Goal: Task Accomplishment & Management: Use online tool/utility

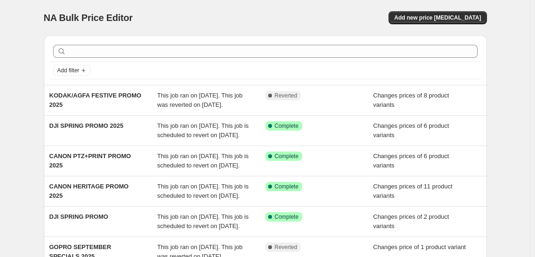
click at [456, 9] on div "NA Bulk Price Editor. This page is ready NA Bulk Price Editor Add new price cha…" at bounding box center [265, 17] width 443 height 35
click at [450, 15] on span "Add new price change job" at bounding box center [437, 17] width 87 height 7
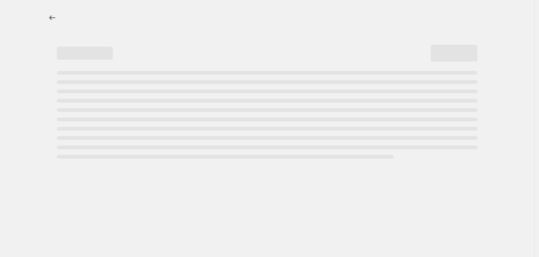
select select "percentage"
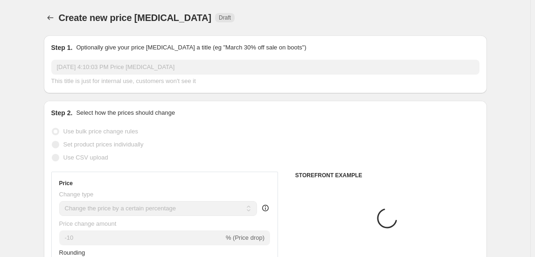
click at [116, 65] on input "Oct 3, 2025, 4:10:03 PM Price change job" at bounding box center [265, 67] width 428 height 15
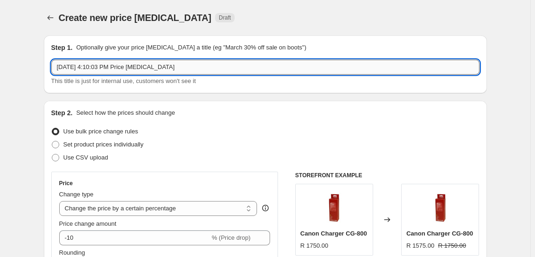
click at [116, 65] on input "Oct 3, 2025, 4:10:03 PM Price change job" at bounding box center [265, 67] width 428 height 15
type input "RODE BLACK FRIDAY DEALS 2025"
click at [115, 142] on span "Set product prices individually" at bounding box center [103, 144] width 80 height 7
click at [52, 141] on input "Set product prices individually" at bounding box center [52, 141] width 0 height 0
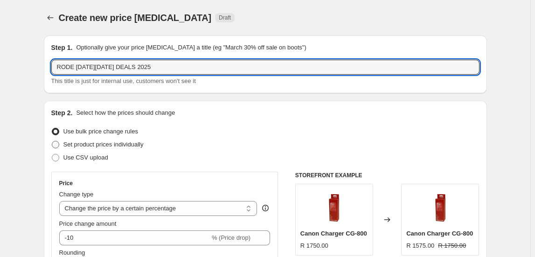
radio input "true"
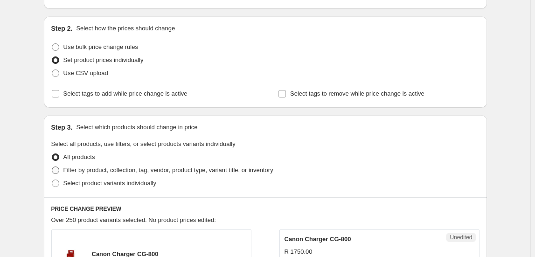
click at [112, 166] on span "Filter by product, collection, tag, vendor, product type, variant title, or inv…" at bounding box center [168, 169] width 210 height 7
click at [52, 166] on input "Filter by product, collection, tag, vendor, product type, variant title, or inv…" at bounding box center [52, 166] width 0 height 0
radio input "true"
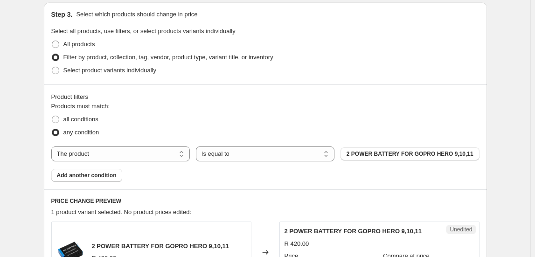
scroll to position [212, 0]
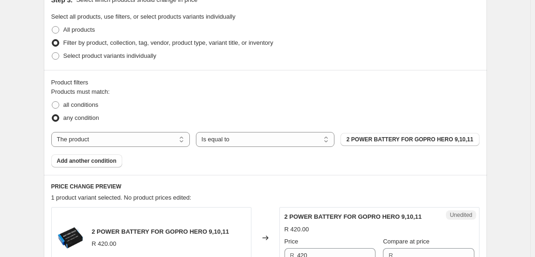
click at [121, 147] on div "Products must match: all conditions any condition The product The product's col…" at bounding box center [265, 127] width 428 height 80
click at [123, 145] on select "The product The product's collection The product's tag The product's vendor The…" at bounding box center [120, 139] width 138 height 15
select select "collection"
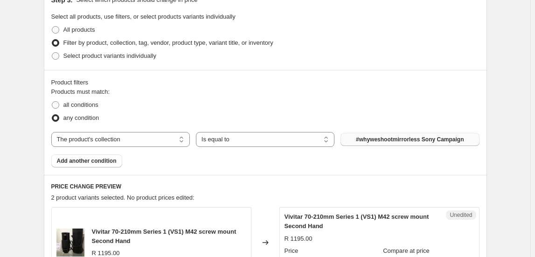
click at [401, 141] on span "#whyweshootmirrorless Sony Campaign" at bounding box center [410, 139] width 108 height 7
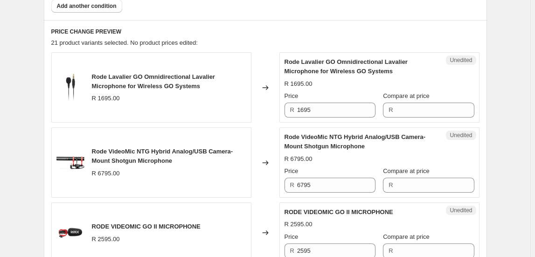
scroll to position [381, 0]
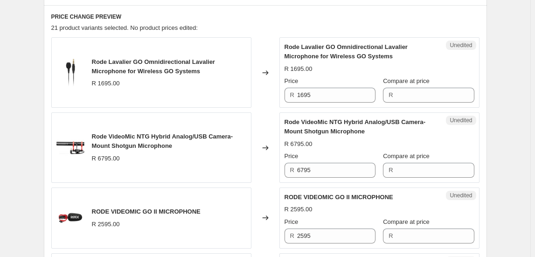
click at [148, 70] on span "Rode Lavalier GO Omnidirectional Lavalier Microphone for Wireless GO Systems" at bounding box center [153, 66] width 123 height 16
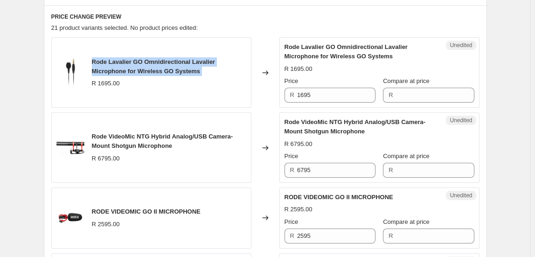
click at [148, 70] on span "Rode Lavalier GO Omnidirectional Lavalier Microphone for Wireless GO Systems" at bounding box center [153, 66] width 123 height 16
copy span "Rode Lavalier GO Omnidirectional Lavalier Microphone for Wireless GO Systems"
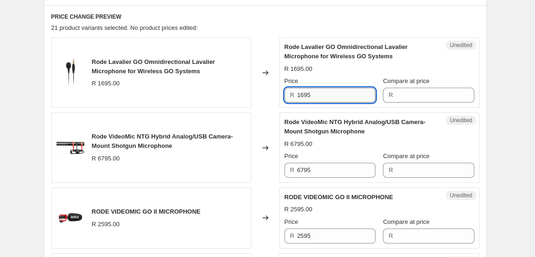
click at [312, 90] on input "1695" at bounding box center [336, 95] width 78 height 15
type input "1695"
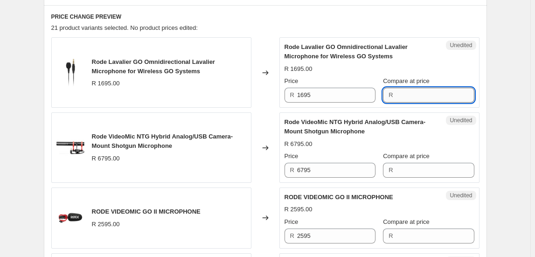
paste input "1695"
type input "1695"
click at [328, 97] on input "1695" at bounding box center [336, 95] width 78 height 15
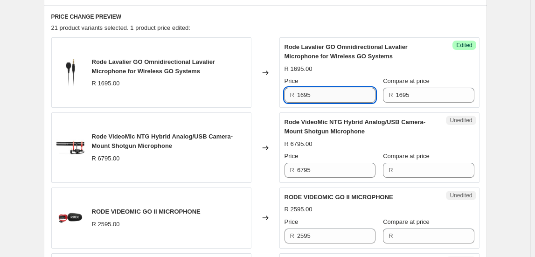
click at [328, 97] on input "1695" at bounding box center [336, 95] width 78 height 15
type input "1495"
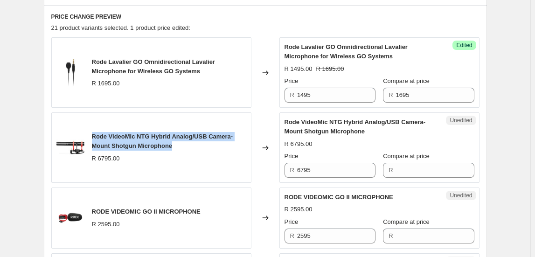
drag, startPoint x: 93, startPoint y: 134, endPoint x: 177, endPoint y: 143, distance: 84.4
click at [177, 143] on div "Rode VideoMic NTG Hybrid Analog/USB Camera-Mount Shotgun Microphone R 6795.00" at bounding box center [151, 147] width 200 height 70
copy span "Rode VideoMic NTG Hybrid Analog/USB Camera-Mount Shotgun Microphone"
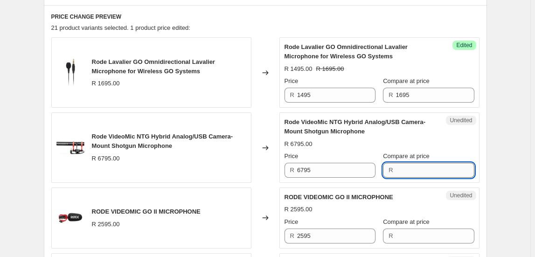
click at [408, 172] on input "Compare at price" at bounding box center [435, 170] width 78 height 15
type input "7195"
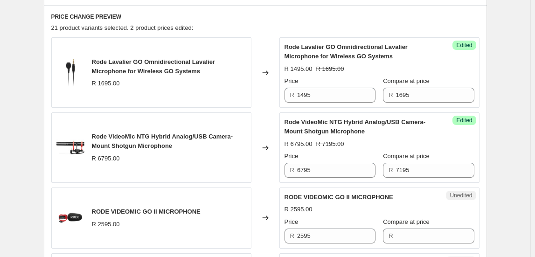
click at [347, 178] on div "Success Edited Rode VideoMic NTG Hybrid Analog/USB Camera-Mount Shotgun Microph…" at bounding box center [379, 147] width 200 height 70
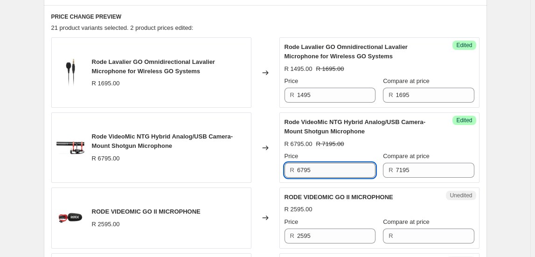
click at [347, 174] on input "6795" at bounding box center [336, 170] width 78 height 15
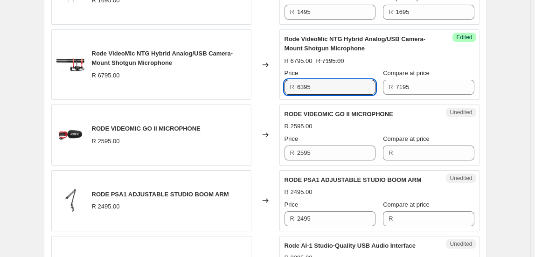
scroll to position [466, 0]
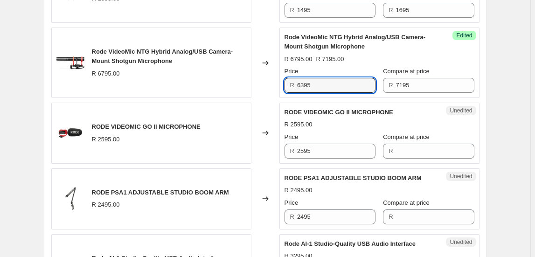
type input "6395"
click at [144, 129] on span "RODE VIDEOMIC GO II MICROPHONE" at bounding box center [146, 126] width 109 height 7
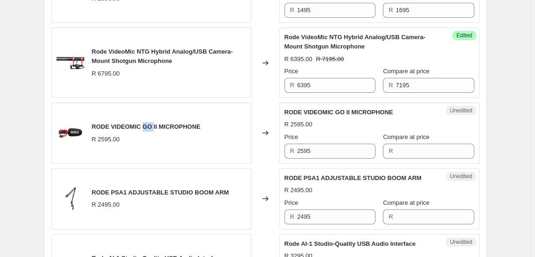
click at [144, 129] on span "RODE VIDEOMIC GO II MICROPHONE" at bounding box center [146, 126] width 109 height 7
copy span "RODE VIDEOMIC GO II MICROPHONE"
click at [407, 154] on input "Compare at price" at bounding box center [435, 151] width 78 height 15
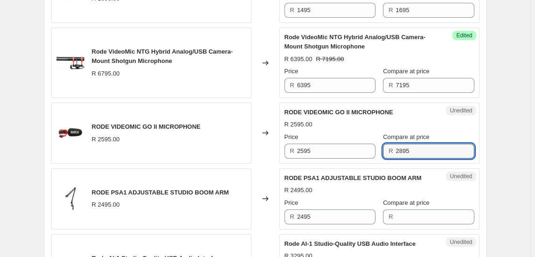
type input "2895"
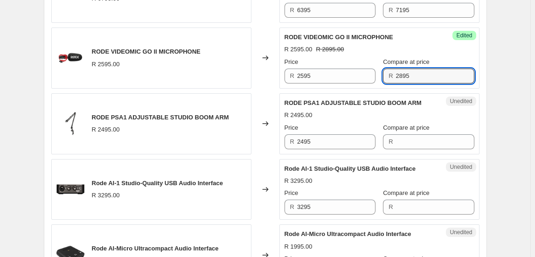
scroll to position [550, 0]
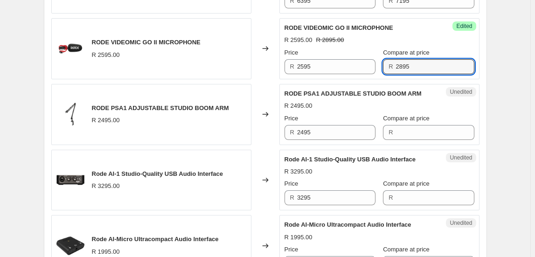
click at [165, 106] on span "RODE PSA1 ADJUSTABLE STUDIO BOOM ARM" at bounding box center [160, 107] width 137 height 7
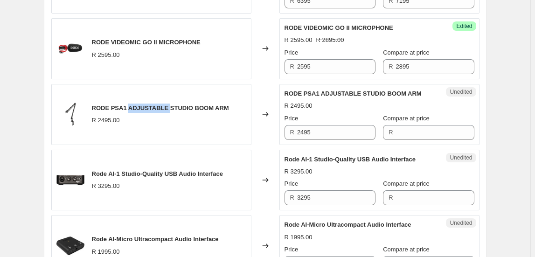
click at [165, 106] on span "RODE PSA1 ADJUSTABLE STUDIO BOOM ARM" at bounding box center [160, 107] width 137 height 7
click at [123, 107] on span "RODE PSA1 ADJUSTABLE STUDIO BOOM ARM" at bounding box center [160, 107] width 137 height 7
click at [94, 106] on span "RODE PSA1 ADJUSTABLE STUDIO BOOM ARM" at bounding box center [160, 107] width 137 height 7
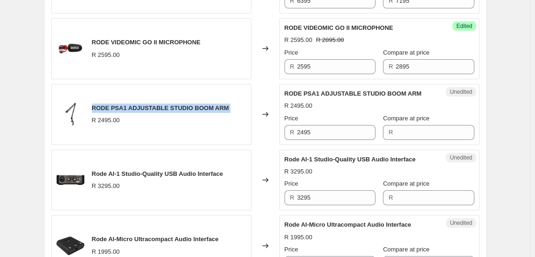
copy span "RODE PSA1 ADJUSTABLE STUDIO BOOM ARM"
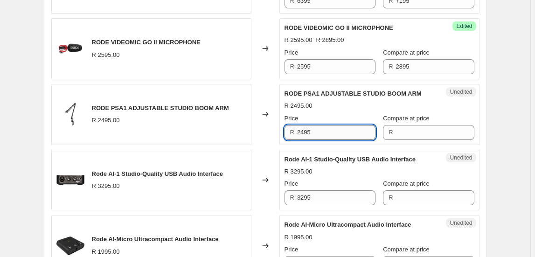
click at [299, 125] on input "2495" at bounding box center [336, 132] width 78 height 15
click at [300, 125] on input "2495" at bounding box center [336, 132] width 78 height 15
drag, startPoint x: 300, startPoint y: 124, endPoint x: 301, endPoint y: 132, distance: 7.5
click at [294, 133] on span "R" at bounding box center [292, 132] width 4 height 7
click at [327, 132] on input "2495" at bounding box center [336, 132] width 78 height 15
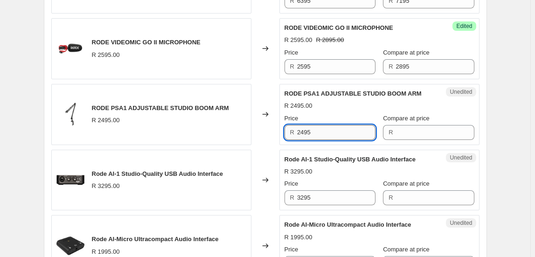
click at [327, 132] on input "2495" at bounding box center [336, 132] width 78 height 15
type input "2495"
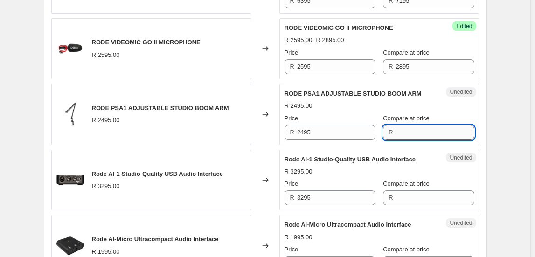
paste input "2495"
type input "2495"
click at [338, 128] on input "2495" at bounding box center [336, 132] width 78 height 15
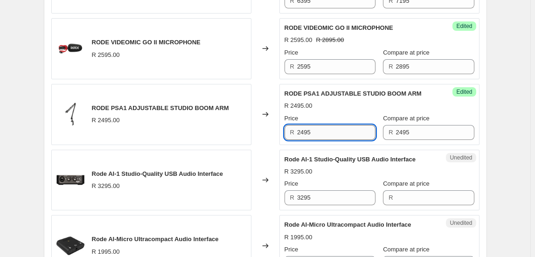
click at [338, 128] on input "2495" at bounding box center [336, 132] width 78 height 15
type input "2395"
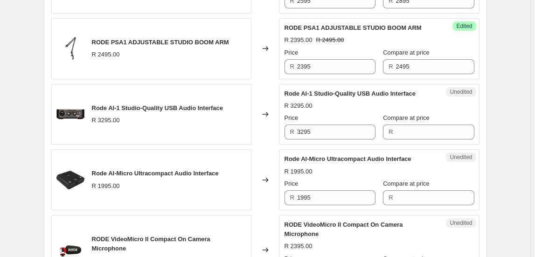
scroll to position [635, 0]
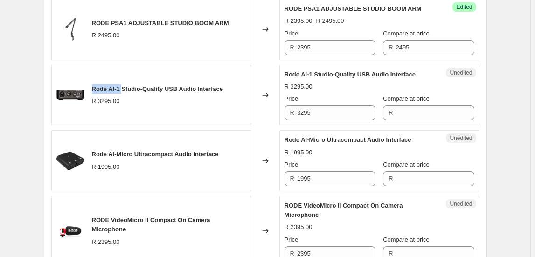
drag, startPoint x: 94, startPoint y: 87, endPoint x: 124, endPoint y: 90, distance: 30.0
click at [124, 90] on span "Rode AI-1 Studio-Quality USB Audio Interface" at bounding box center [157, 88] width 131 height 7
copy span "Rode AI-1"
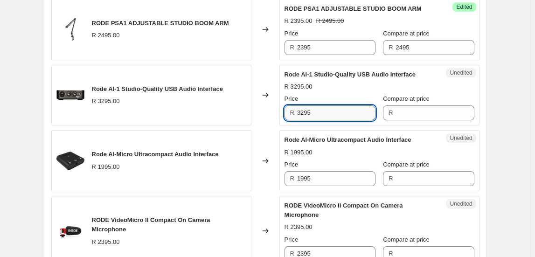
click at [330, 114] on input "3295" at bounding box center [336, 112] width 78 height 15
click at [329, 114] on input "3295" at bounding box center [336, 112] width 78 height 15
type input "3295"
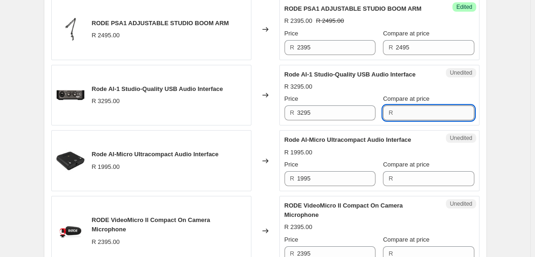
paste input "3295"
type input "3295"
click at [329, 110] on input "3295" at bounding box center [336, 112] width 78 height 15
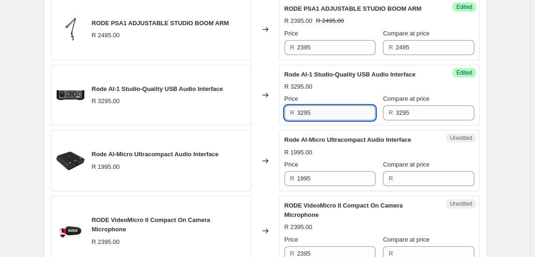
click at [329, 110] on input "3295" at bounding box center [336, 112] width 78 height 15
type input "2595"
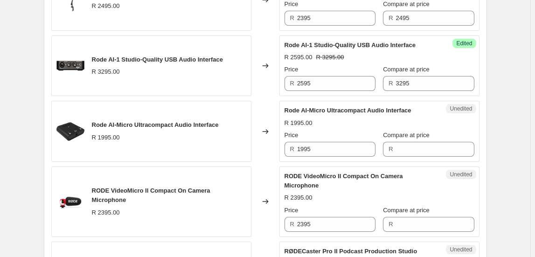
scroll to position [678, 0]
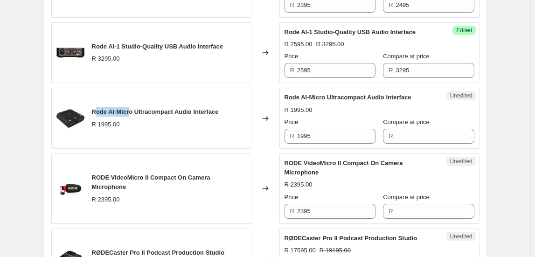
drag, startPoint x: 96, startPoint y: 107, endPoint x: 131, endPoint y: 108, distance: 35.9
click at [131, 108] on span "Rode AI-Micro Ultracompact Audio Interface" at bounding box center [155, 111] width 127 height 7
click at [131, 109] on span "Rode AI-Micro Ultracompact Audio Interface" at bounding box center [155, 111] width 127 height 7
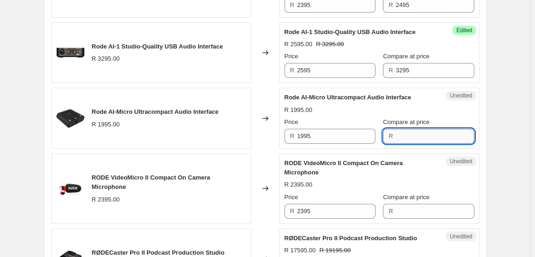
click at [401, 136] on input "Compare at price" at bounding box center [435, 136] width 78 height 15
type input "2295"
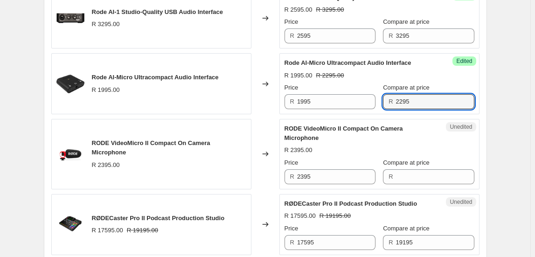
scroll to position [762, 0]
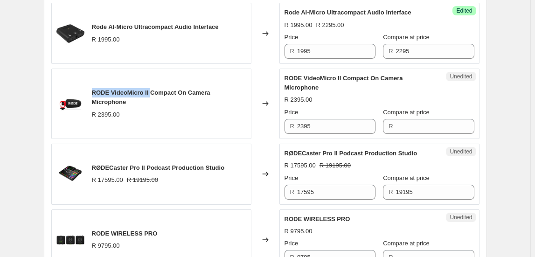
drag, startPoint x: 91, startPoint y: 89, endPoint x: 152, endPoint y: 92, distance: 60.6
click at [152, 92] on div "RODE VideoMicro II Compact On Camera Microphone R 2395.00" at bounding box center [151, 104] width 200 height 70
copy span "RODE VideoMicro II"
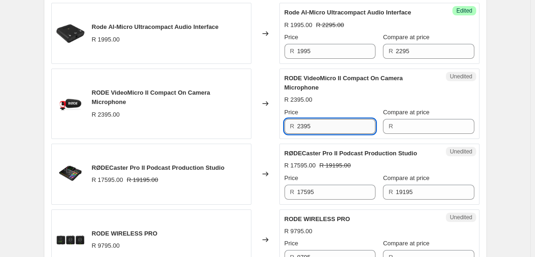
click at [323, 129] on input "2395" at bounding box center [336, 126] width 78 height 15
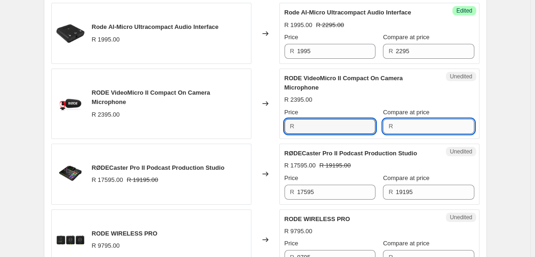
type input "2395"
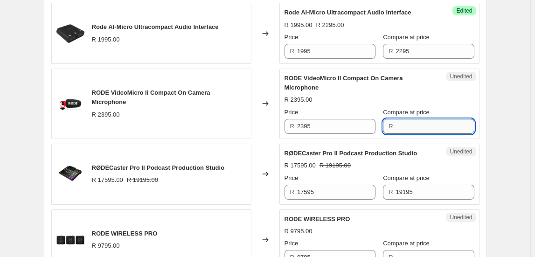
paste input "2395"
type input "2395"
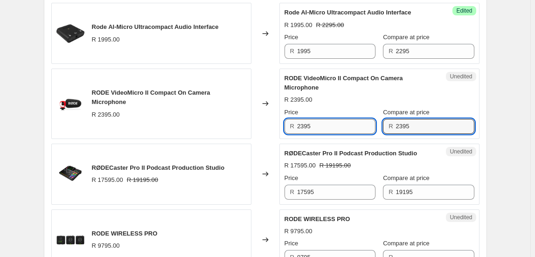
click at [350, 130] on input "2395" at bounding box center [336, 126] width 78 height 15
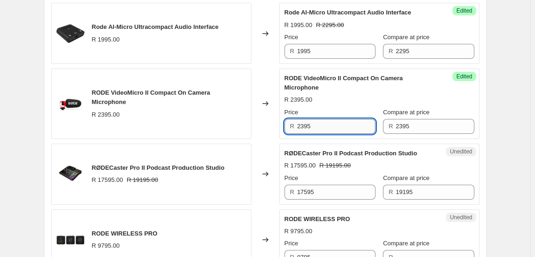
click at [350, 130] on input "2395" at bounding box center [336, 126] width 78 height 15
type input "1995"
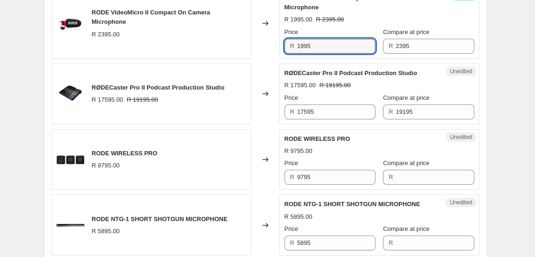
scroll to position [847, 0]
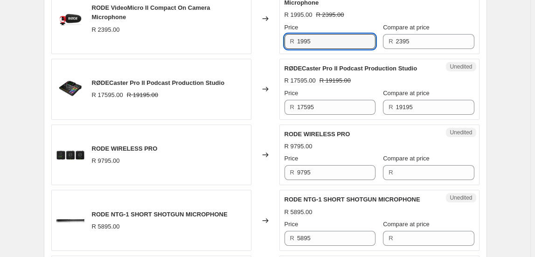
click at [239, 107] on div "RØDECaster Pro II Podcast Production Studio R 17595.00 R 19195.00" at bounding box center [151, 89] width 200 height 61
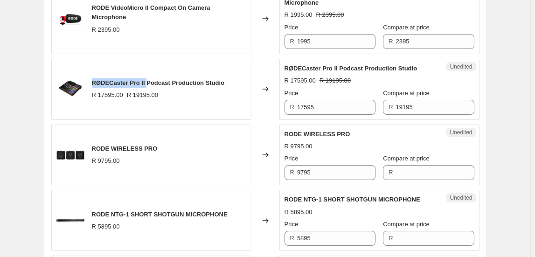
drag, startPoint x: 112, startPoint y: 78, endPoint x: 149, endPoint y: 78, distance: 37.3
click at [149, 79] on span "RØDECaster Pro II Podcast Production Studio" at bounding box center [158, 82] width 133 height 7
copy span "RØDECaster Pro II"
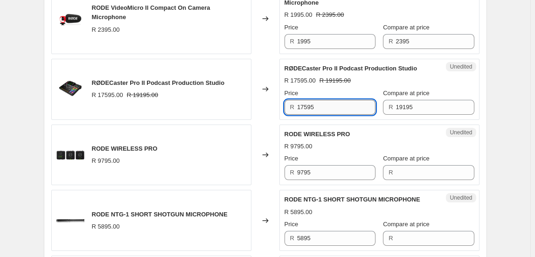
click at [324, 105] on input "17595" at bounding box center [336, 107] width 78 height 15
type input "16995"
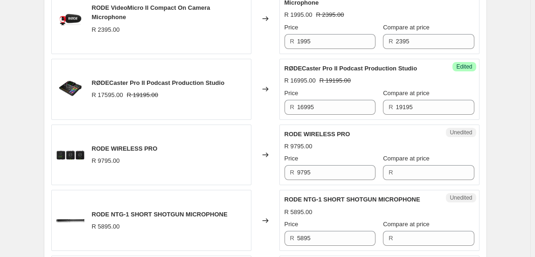
click at [504, 143] on div "Create new price change job. This page is ready Create new price change job Dra…" at bounding box center [265, 135] width 530 height 1964
click at [98, 145] on span "RODE WIRELESS PRO" at bounding box center [125, 148] width 66 height 7
copy span "RODE WIRELESS PRO"
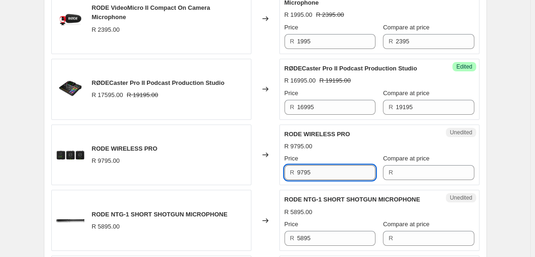
click at [336, 166] on input "9795" at bounding box center [336, 172] width 78 height 15
type input "9795"
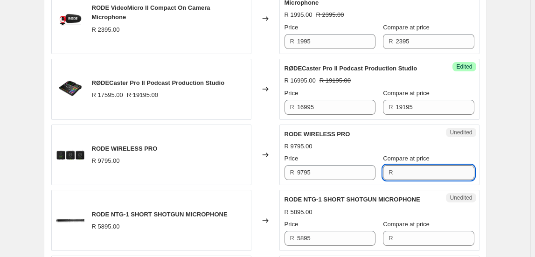
paste input "9795"
type input "9795"
click at [339, 169] on input "9795" at bounding box center [336, 172] width 78 height 15
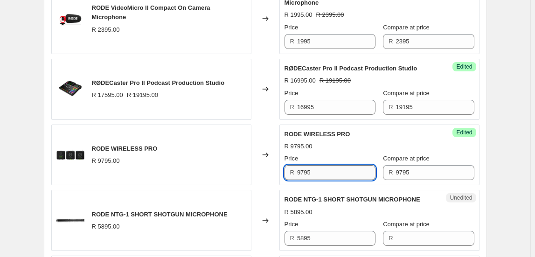
click at [338, 169] on input "9795" at bounding box center [336, 172] width 78 height 15
type input "8495"
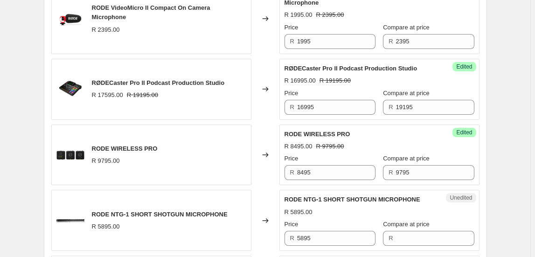
click at [517, 209] on div "Create new price change job. This page is ready Create new price change job Dra…" at bounding box center [265, 135] width 530 height 1964
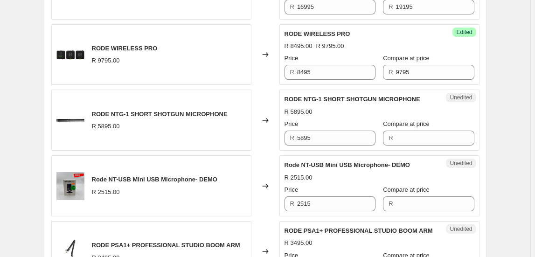
scroll to position [974, 0]
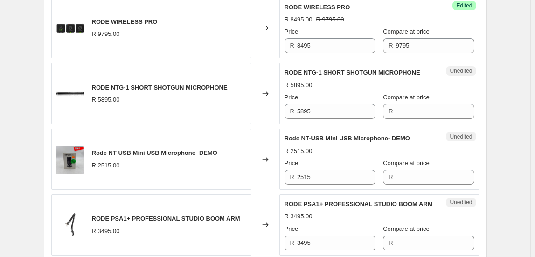
click at [95, 84] on span "RODE NTG-1 SHORT SHOTGUN MICROPHONE" at bounding box center [160, 87] width 136 height 7
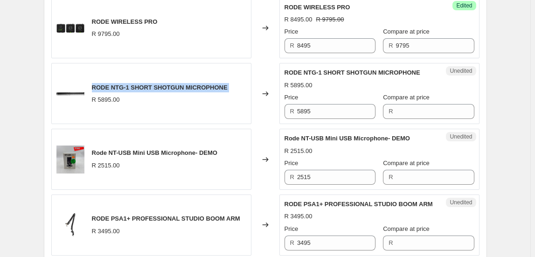
click at [95, 84] on span "RODE NTG-1 SHORT SHOTGUN MICROPHONE" at bounding box center [160, 87] width 136 height 7
copy span "RODE NTG-1 SHORT SHOTGUN MICROPHONE"
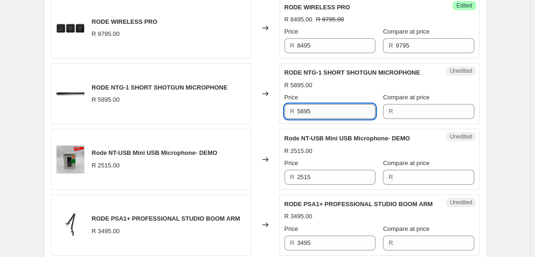
click at [321, 104] on input "5895" at bounding box center [336, 111] width 78 height 15
type input "5895"
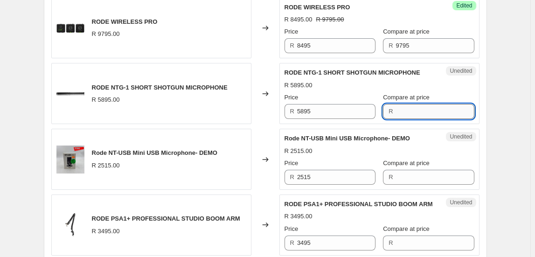
paste input "5895"
type input "5895"
click at [360, 98] on div "Price" at bounding box center [329, 97] width 91 height 9
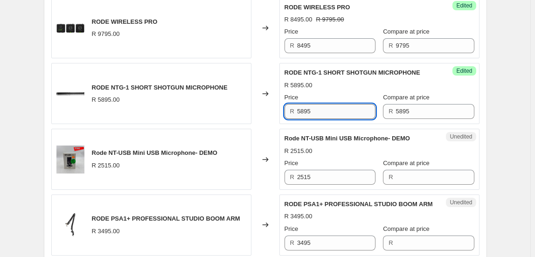
click at [353, 106] on input "5895" at bounding box center [336, 111] width 78 height 15
type input "5595"
click at [489, 152] on div "Create new price change job. This page is ready Create new price change job Dra…" at bounding box center [265, 8] width 465 height 1964
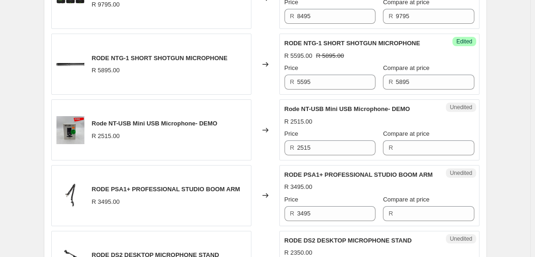
scroll to position [1016, 0]
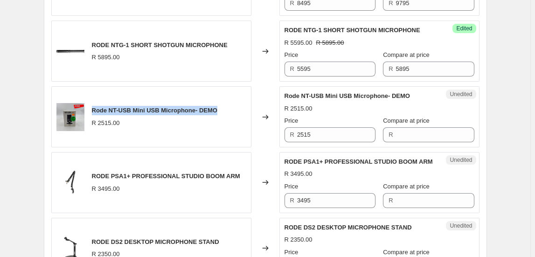
drag, startPoint x: 93, startPoint y: 107, endPoint x: 225, endPoint y: 110, distance: 131.5
click at [225, 110] on div "Rode NT-USB Mini USB Microphone- DEMO R 2515.00" at bounding box center [151, 116] width 200 height 61
copy span "Rode NT-USB Mini USB Microphone- DEMO"
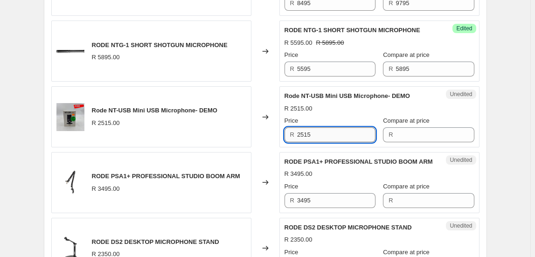
click at [332, 136] on input "2515" at bounding box center [336, 134] width 78 height 15
type input "2515"
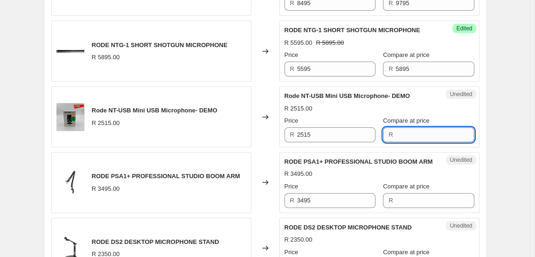
paste input "2515"
type input "2515"
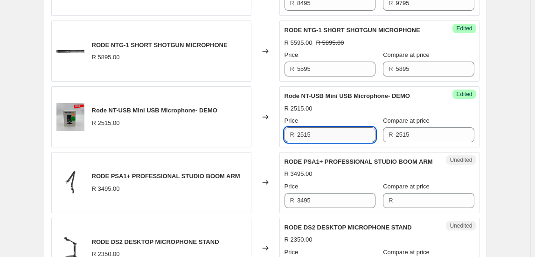
click at [350, 133] on input "2515" at bounding box center [336, 134] width 78 height 15
type input "1995"
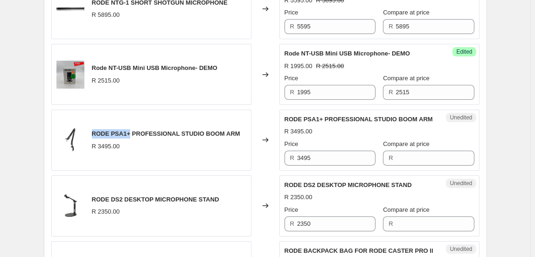
drag, startPoint x: 93, startPoint y: 130, endPoint x: 129, endPoint y: 127, distance: 36.0
click at [129, 130] on span "RODE PSA1+ PROFESSIONAL STUDIO BOOM ARM" at bounding box center [166, 133] width 148 height 7
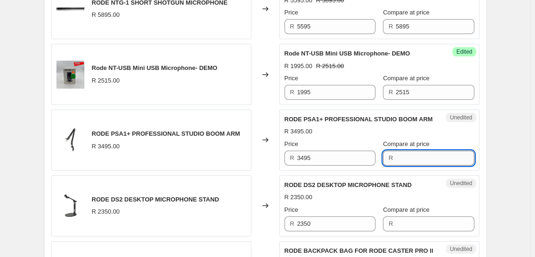
click at [414, 158] on input "Compare at price" at bounding box center [435, 158] width 78 height 15
type input "3895"
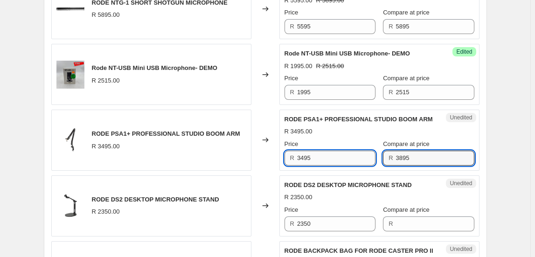
click at [304, 153] on input "3495" at bounding box center [336, 158] width 78 height 15
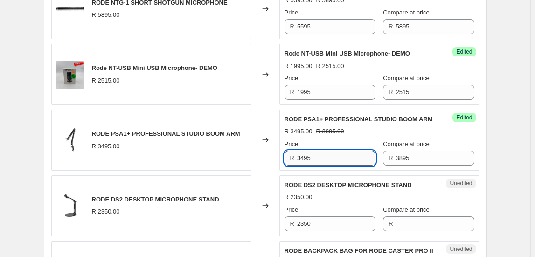
click at [307, 153] on input "3495" at bounding box center [336, 158] width 78 height 15
type input "3395"
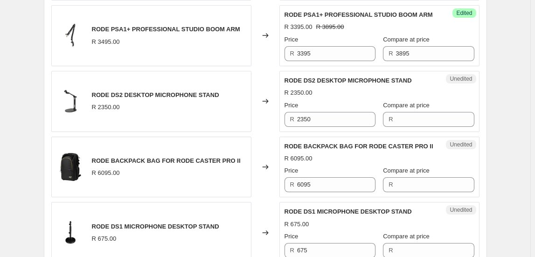
scroll to position [1151, 0]
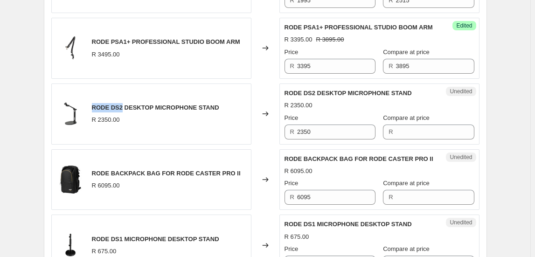
drag, startPoint x: 94, startPoint y: 104, endPoint x: 122, endPoint y: 106, distance: 28.0
click at [122, 106] on span "RODE DS2 DESKTOP MICROPHONE STAND" at bounding box center [155, 107] width 127 height 7
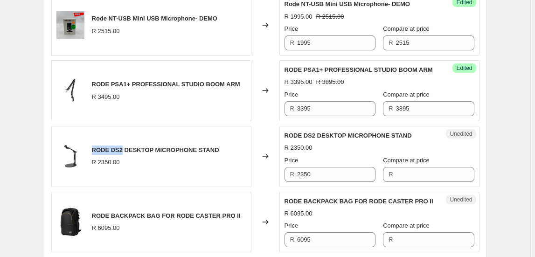
scroll to position [1108, 0]
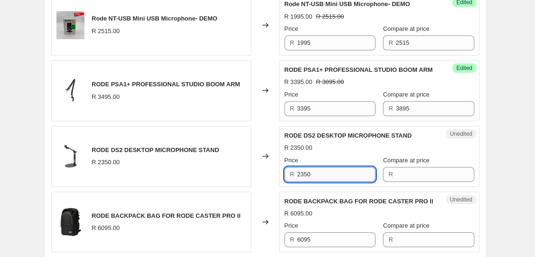
click at [328, 167] on input "2350" at bounding box center [336, 174] width 78 height 15
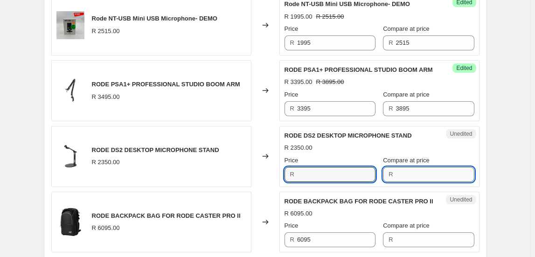
type input "2350"
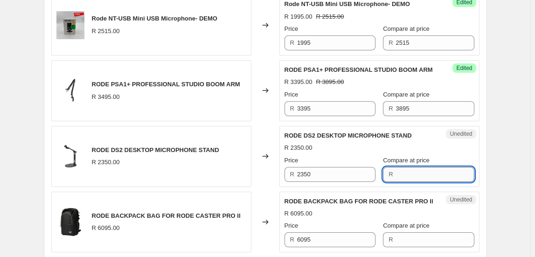
paste input "2350"
type input "2350"
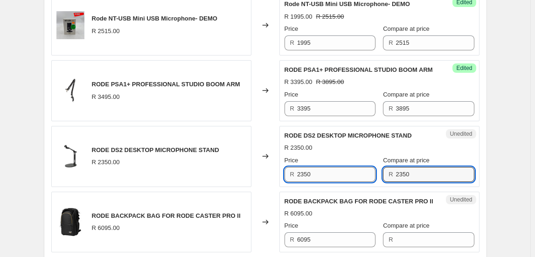
click at [343, 168] on input "2350" at bounding box center [336, 174] width 78 height 15
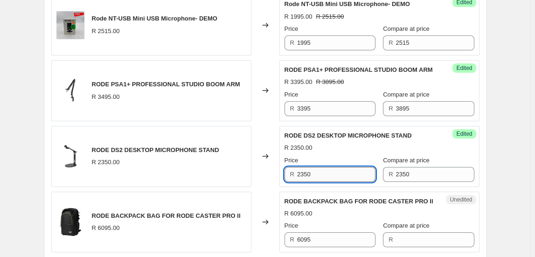
click at [343, 168] on input "2350" at bounding box center [336, 174] width 78 height 15
type input "1995"
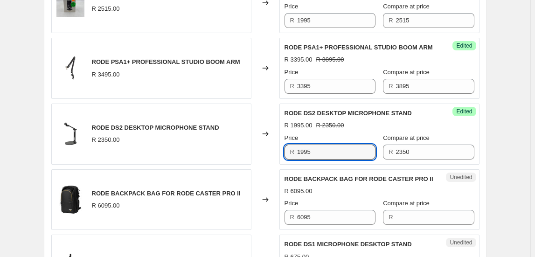
scroll to position [1151, 0]
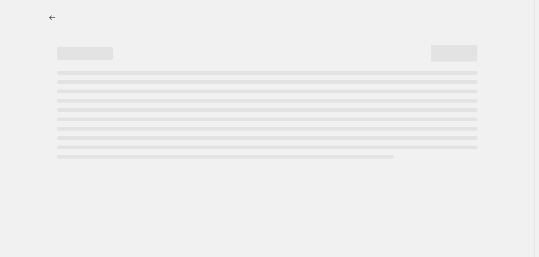
select select "percentage"
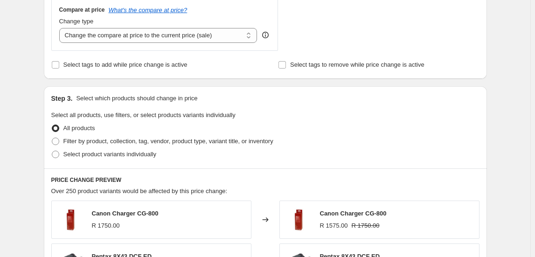
scroll to position [339, 0]
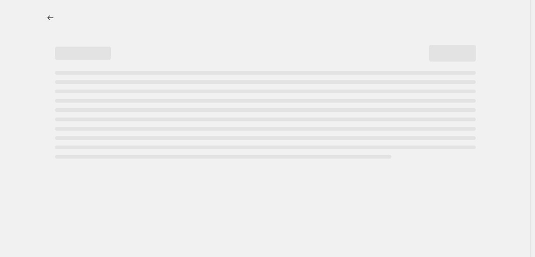
select select "percentage"
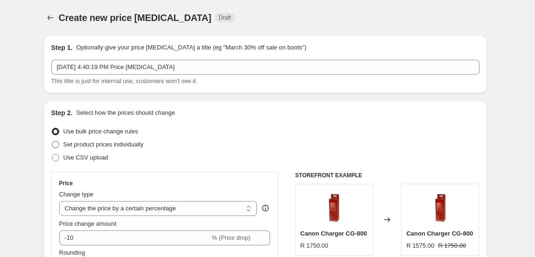
drag, startPoint x: 129, startPoint y: 154, endPoint x: 130, endPoint y: 142, distance: 12.2
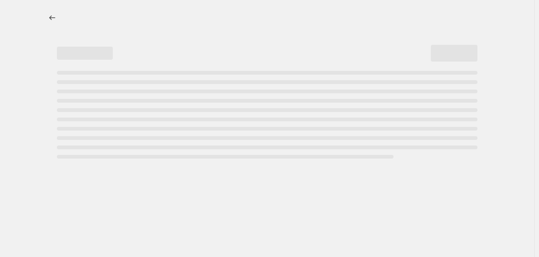
select select "percentage"
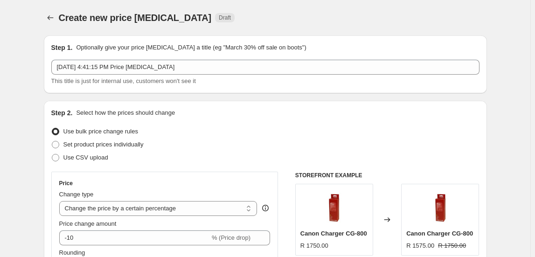
drag, startPoint x: 116, startPoint y: 126, endPoint x: 118, endPoint y: 122, distance: 5.0
click at [49, 13] on button "Price change jobs" at bounding box center [50, 17] width 13 height 13
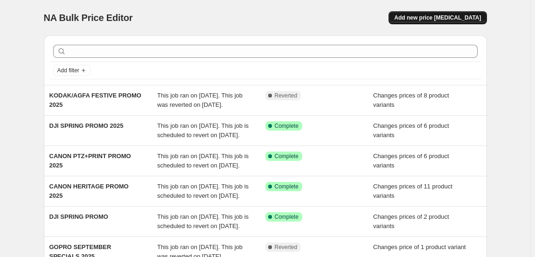
click at [430, 19] on span "Add new price change job" at bounding box center [437, 17] width 87 height 7
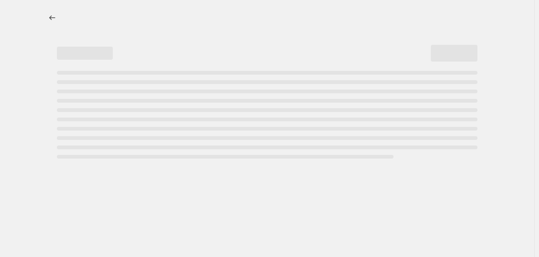
select select "percentage"
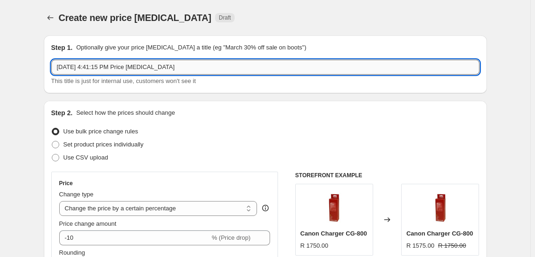
click at [126, 69] on input "Oct 3, 2025, 4:41:15 PM Price change job" at bounding box center [265, 67] width 428 height 15
type input "RODE BLACK"
click at [52, 14] on icon "Price change jobs" at bounding box center [50, 17] width 9 height 9
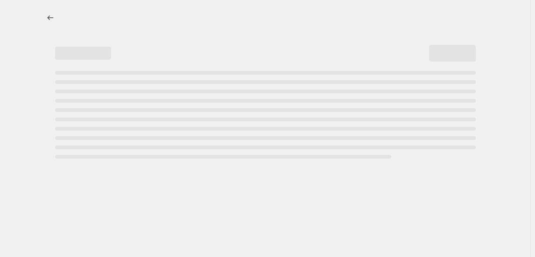
select select "percentage"
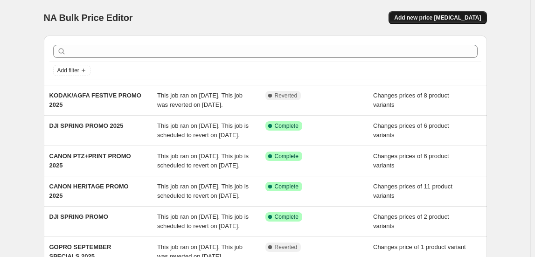
click at [468, 17] on span "Add new price [MEDICAL_DATA]" at bounding box center [437, 17] width 87 height 7
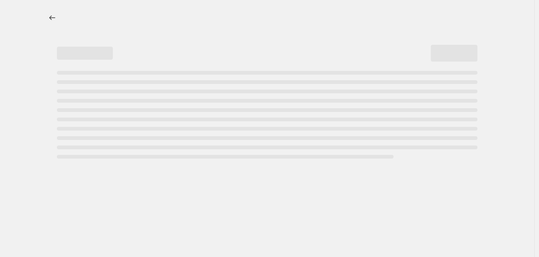
select select "percentage"
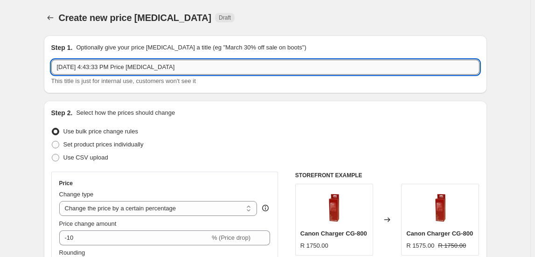
click at [112, 64] on input "[DATE] 4:43:33 PM Price [MEDICAL_DATA]" at bounding box center [265, 67] width 428 height 15
click at [113, 64] on input "[DATE] 4:43:33 PM Price [MEDICAL_DATA]" at bounding box center [265, 67] width 428 height 15
type input "RODE [DATE][DATE] DEALS 2025"
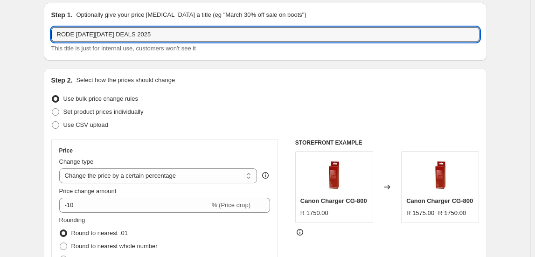
scroll to position [42, 0]
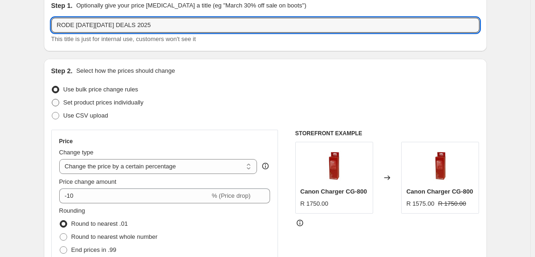
click at [117, 100] on span "Set product prices individually" at bounding box center [103, 102] width 80 height 7
click at [52, 99] on input "Set product prices individually" at bounding box center [52, 99] width 0 height 0
radio input "true"
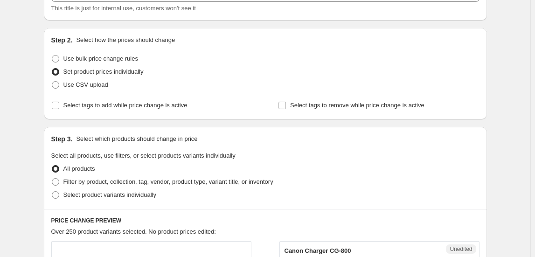
scroll to position [84, 0]
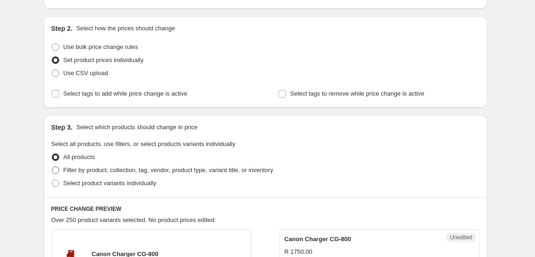
click at [112, 165] on span "Filter by product, collection, tag, vendor, product type, variant title, or inv…" at bounding box center [168, 169] width 210 height 9
click at [52, 166] on input "Filter by product, collection, tag, vendor, product type, variant title, or inv…" at bounding box center [52, 166] width 0 height 0
radio input "true"
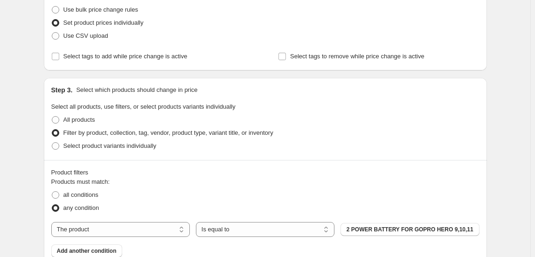
scroll to position [212, 0]
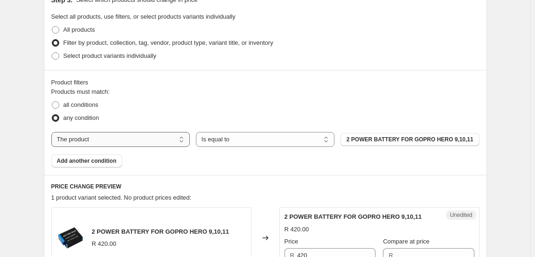
click at [108, 145] on select "The product The product's collection The product's tag The product's vendor The…" at bounding box center [120, 139] width 138 height 15
select select "collection"
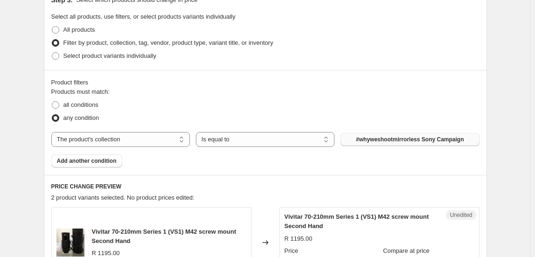
click at [421, 137] on span "#whyweshootmirrorless Sony Campaign" at bounding box center [410, 139] width 108 height 7
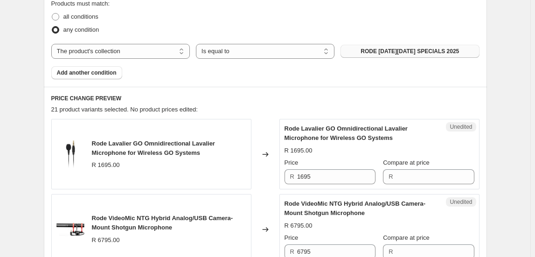
scroll to position [296, 0]
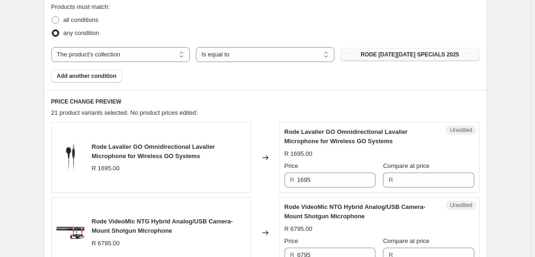
click at [189, 145] on span "Rode Lavalier GO Omnidirectional Lavalier Microphone for Wireless GO Systems" at bounding box center [153, 151] width 123 height 16
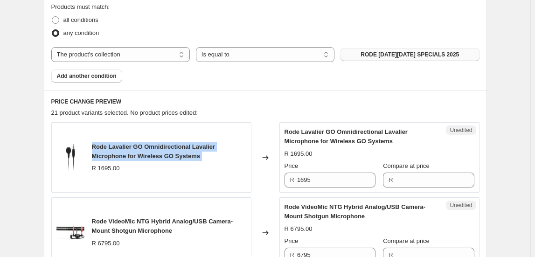
click at [189, 145] on span "Rode Lavalier GO Omnidirectional Lavalier Microphone for Wireless GO Systems" at bounding box center [153, 151] width 123 height 16
copy span "Rode Lavalier GO Omnidirectional Lavalier Microphone for Wireless GO Systems"
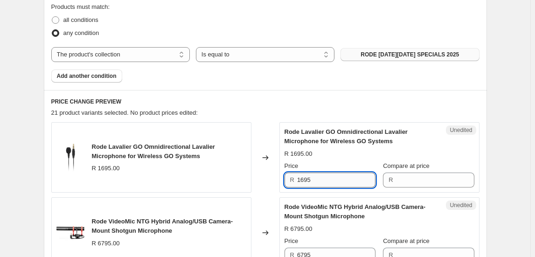
click at [308, 182] on input "1695" at bounding box center [336, 179] width 78 height 15
type input "1695"
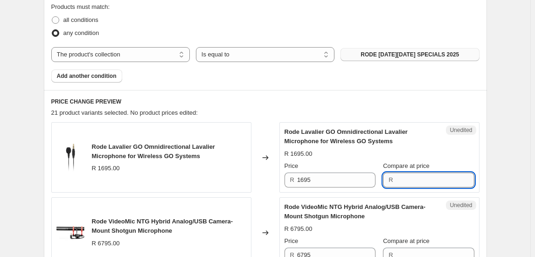
click at [407, 179] on input "Compare at price" at bounding box center [435, 179] width 78 height 15
paste input "1695"
type input "1695"
click at [321, 181] on input "1695" at bounding box center [336, 179] width 78 height 15
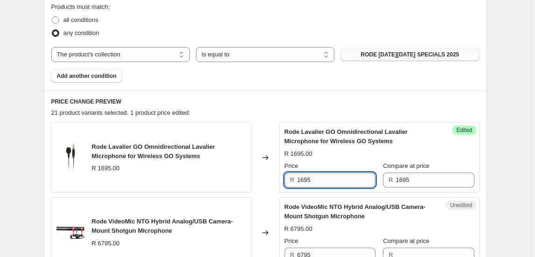
click at [321, 181] on input "1695" at bounding box center [336, 179] width 78 height 15
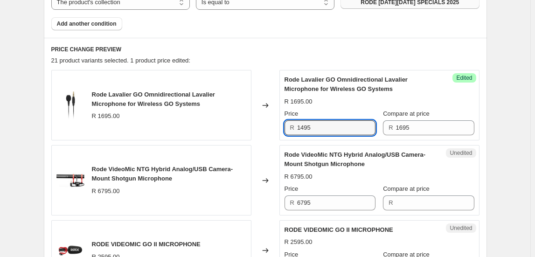
scroll to position [381, 0]
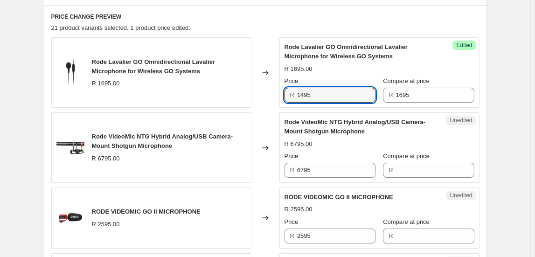
type input "1495"
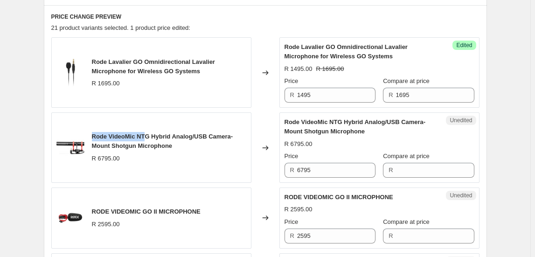
drag, startPoint x: 94, startPoint y: 136, endPoint x: 149, endPoint y: 133, distance: 55.1
click at [149, 133] on span "Rode VideoMic NTG Hybrid Analog/USB Camera-Mount Shotgun Microphone" at bounding box center [162, 141] width 141 height 16
click at [151, 135] on span "Rode VideoMic NTG Hybrid Analog/USB Camera-Mount Shotgun Microphone" at bounding box center [162, 141] width 141 height 16
drag, startPoint x: 151, startPoint y: 135, endPoint x: 106, endPoint y: 137, distance: 44.8
click at [101, 137] on span "Rode VideoMic NTG Hybrid Analog/USB Camera-Mount Shotgun Microphone" at bounding box center [162, 141] width 141 height 16
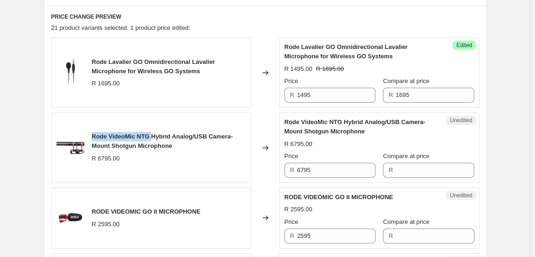
copy span "Rode VideoMic NTG"
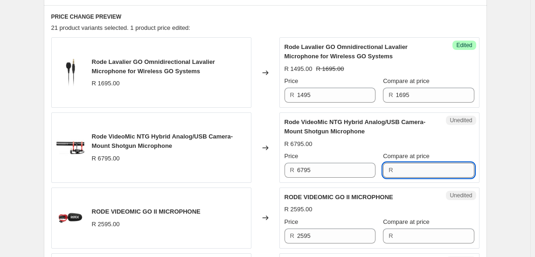
click at [427, 172] on input "Compare at price" at bounding box center [435, 170] width 78 height 15
type input "7195"
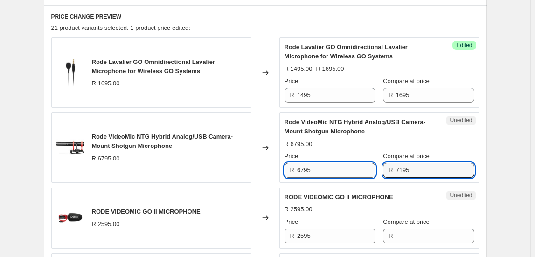
click at [355, 168] on input "6795" at bounding box center [336, 170] width 78 height 15
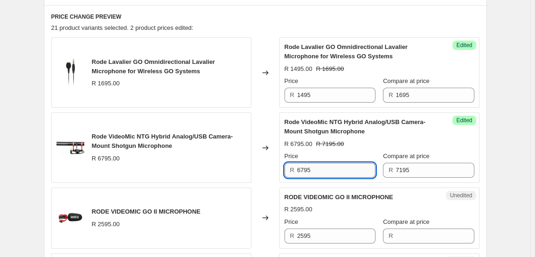
click at [355, 168] on input "6795" at bounding box center [336, 170] width 78 height 15
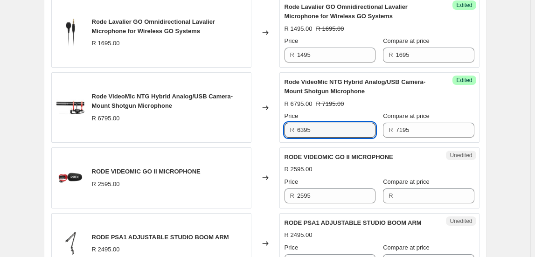
scroll to position [466, 0]
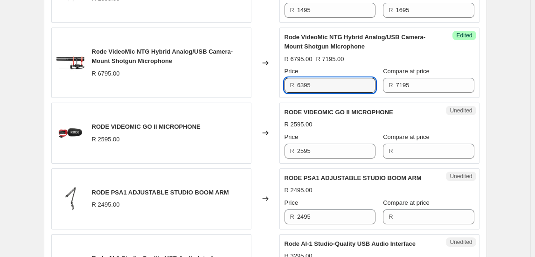
type input "6395"
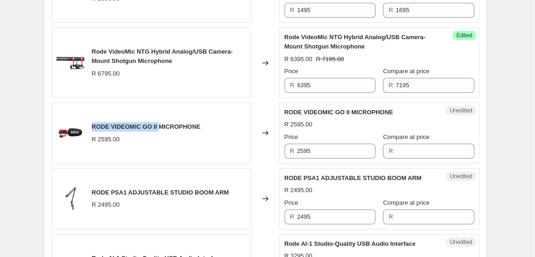
drag, startPoint x: 100, startPoint y: 123, endPoint x: 159, endPoint y: 126, distance: 58.8
click at [159, 126] on div "RODE VIDEOMIC GO II MICROPHONE R 2595.00" at bounding box center [151, 133] width 200 height 61
copy span "RODE VIDEOMIC GO II"
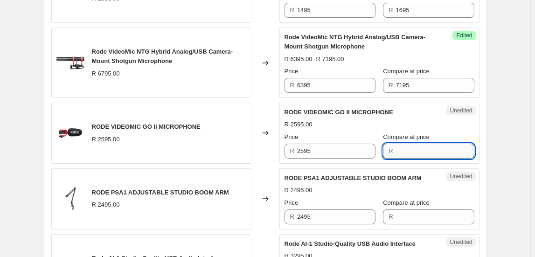
click at [406, 149] on input "Compare at price" at bounding box center [435, 151] width 78 height 15
type input "2995"
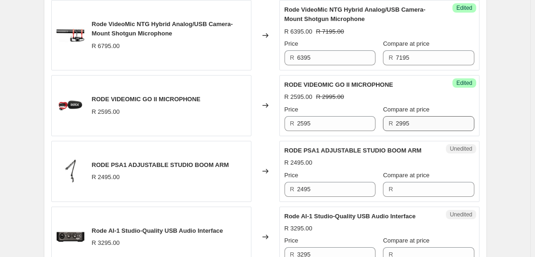
scroll to position [550, 0]
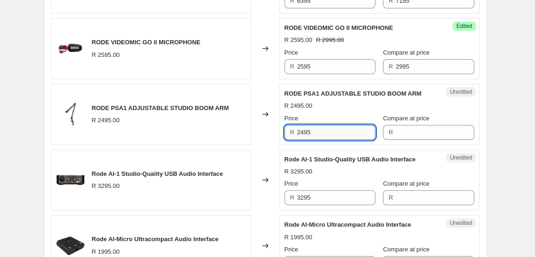
click at [317, 133] on input "2495" at bounding box center [336, 132] width 78 height 15
type input "2495"
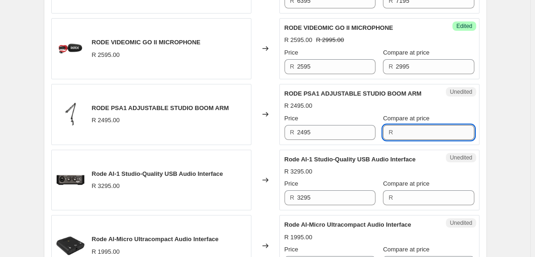
paste input "2495"
type input "2495"
click at [325, 128] on input "2495" at bounding box center [336, 132] width 78 height 15
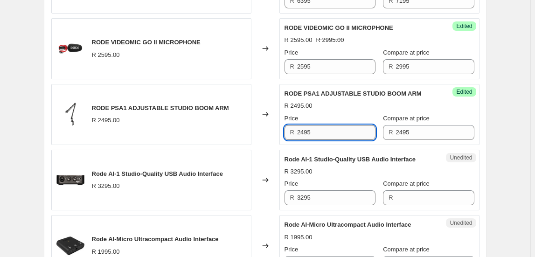
click at [325, 128] on input "2495" at bounding box center [336, 132] width 78 height 15
click at [117, 106] on span "RODE PSA1 ADJUSTABLE STUDIO BOOM ARM" at bounding box center [160, 107] width 137 height 7
copy span "PSA1"
click at [330, 134] on input "2495" at bounding box center [336, 132] width 78 height 15
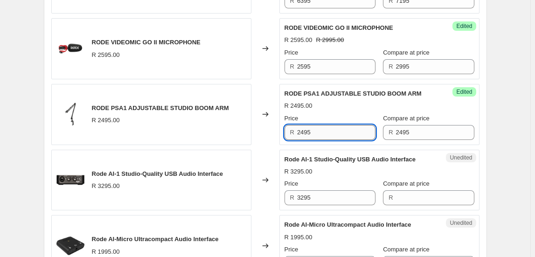
click at [330, 134] on input "2495" at bounding box center [336, 132] width 78 height 15
type input "2295"
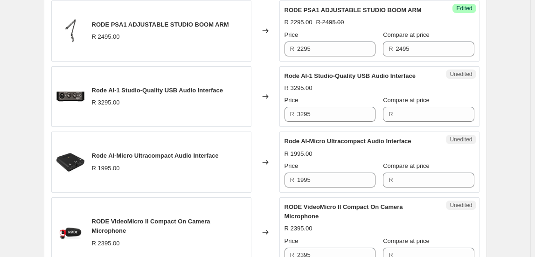
scroll to position [635, 0]
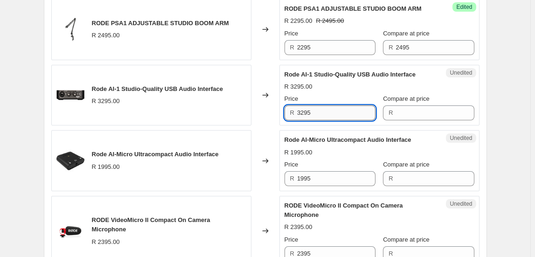
click at [323, 113] on input "3295" at bounding box center [336, 112] width 78 height 15
type input "3295"
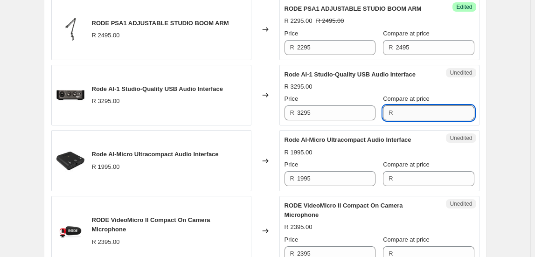
paste input "3295"
type input "3295"
click at [343, 112] on input "3295" at bounding box center [336, 112] width 78 height 15
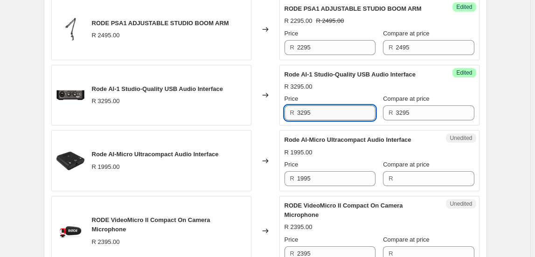
click at [343, 112] on input "3295" at bounding box center [336, 112] width 78 height 15
type input "2595"
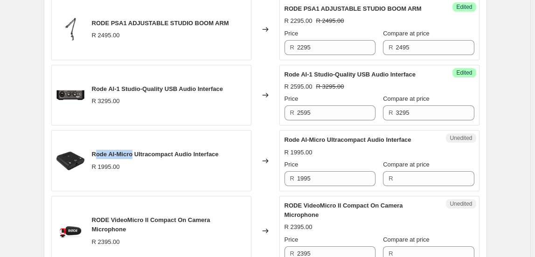
drag, startPoint x: 96, startPoint y: 150, endPoint x: 135, endPoint y: 150, distance: 39.6
click at [135, 151] on span "Rode AI-Micro Ultracompact Audio Interface" at bounding box center [155, 154] width 127 height 7
drag, startPoint x: 95, startPoint y: 151, endPoint x: 135, endPoint y: 152, distance: 40.1
click at [135, 152] on span "Rode AI-Micro Ultracompact Audio Interface" at bounding box center [155, 154] width 127 height 7
copy span "Rode AI-Micro"
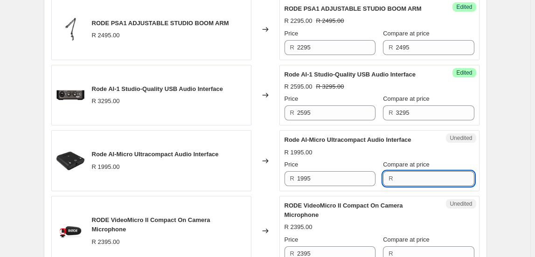
click at [429, 178] on input "Compare at price" at bounding box center [435, 178] width 78 height 15
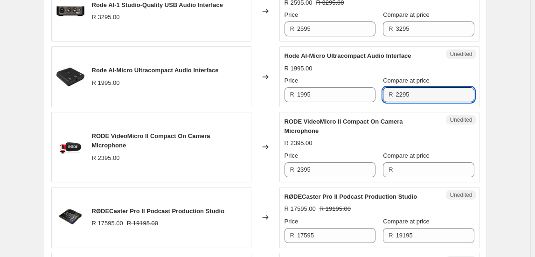
scroll to position [720, 0]
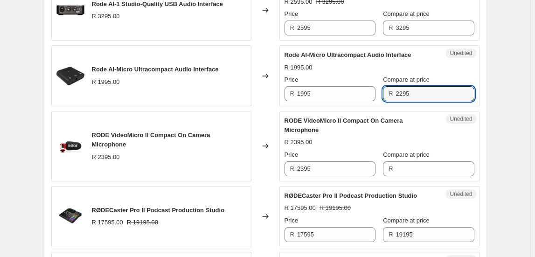
type input "2295"
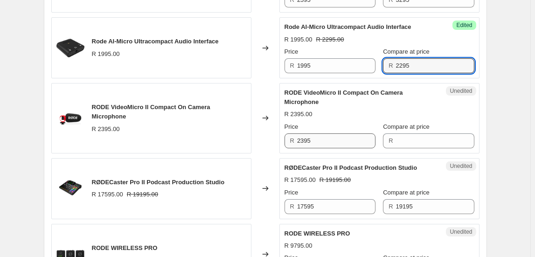
scroll to position [762, 0]
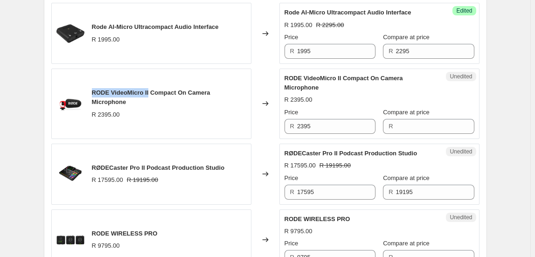
drag, startPoint x: 93, startPoint y: 89, endPoint x: 151, endPoint y: 87, distance: 57.8
click at [151, 89] on span "RODE VideoMicro II Compact On Camera Microphone" at bounding box center [151, 97] width 118 height 16
copy span "RODE VideoMicro II"
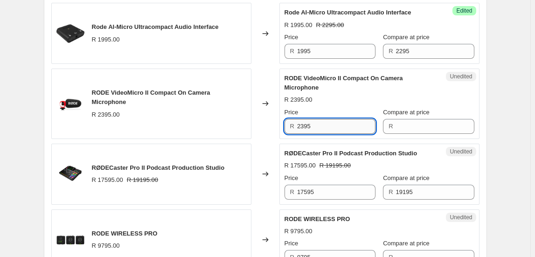
click at [342, 127] on input "2395" at bounding box center [336, 126] width 78 height 15
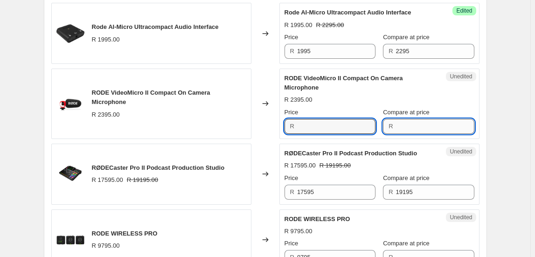
type input "2395"
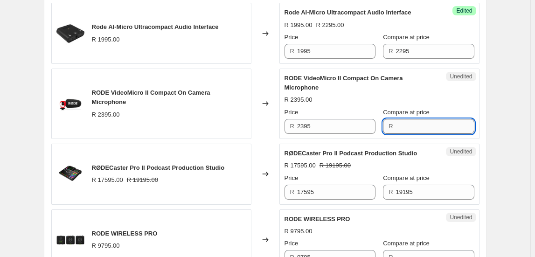
paste input "2395"
type input "2395"
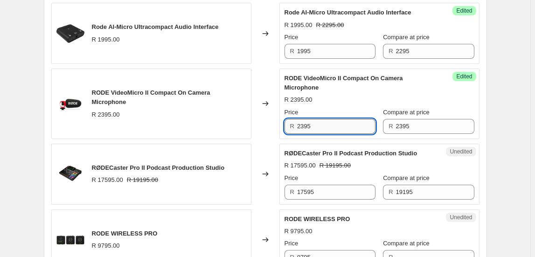
click at [339, 121] on input "2395" at bounding box center [336, 126] width 78 height 15
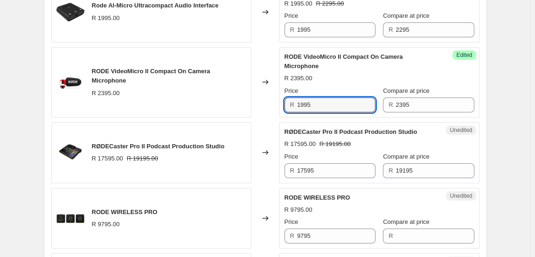
scroll to position [805, 0]
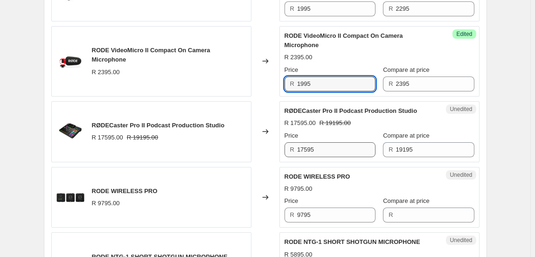
type input "1995"
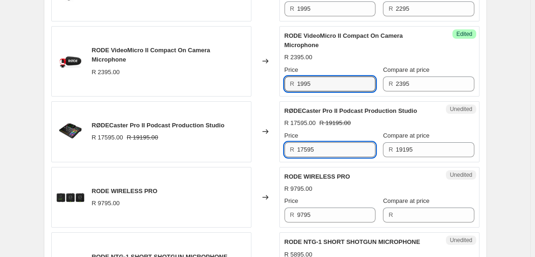
click at [347, 150] on input "17595" at bounding box center [336, 149] width 78 height 15
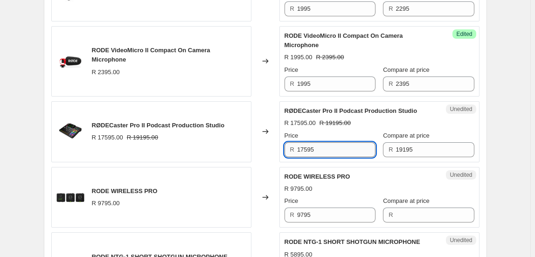
click at [347, 150] on input "17595" at bounding box center [336, 149] width 78 height 15
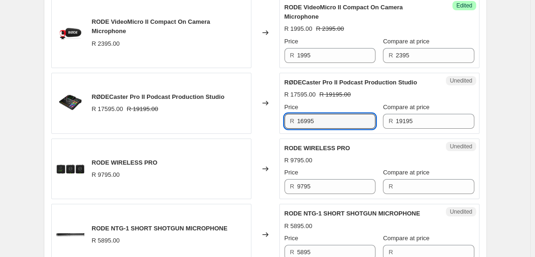
scroll to position [847, 0]
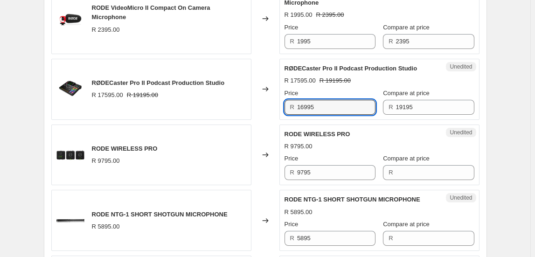
type input "16995"
click at [294, 171] on span "R" at bounding box center [292, 172] width 4 height 7
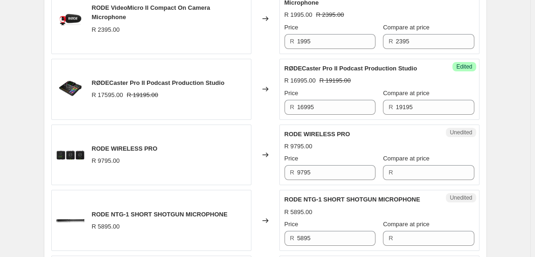
click at [296, 171] on div "R 9795" at bounding box center [329, 172] width 91 height 15
click at [315, 169] on input "9795" at bounding box center [336, 172] width 78 height 15
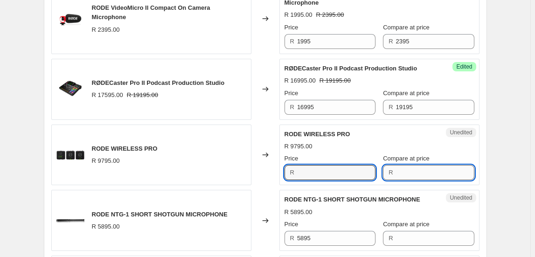
type input "9795"
paste input "9795"
type input "9795"
click at [346, 171] on input "9795" at bounding box center [336, 172] width 78 height 15
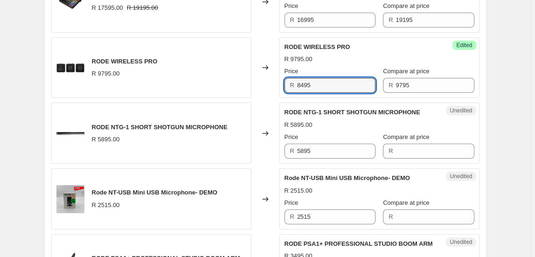
scroll to position [974, 0]
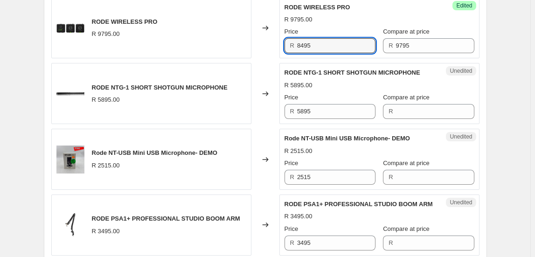
type input "8495"
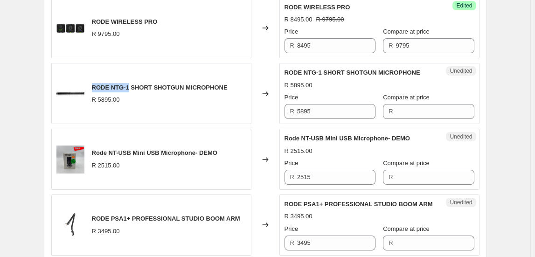
drag, startPoint x: 92, startPoint y: 82, endPoint x: 130, endPoint y: 86, distance: 38.9
click at [130, 86] on div "RODE NTG-1 SHORT SHOTGUN MICROPHONE R 5895.00" at bounding box center [151, 93] width 200 height 61
copy span "RODE NTG-1"
click at [304, 107] on input "5895" at bounding box center [336, 111] width 78 height 15
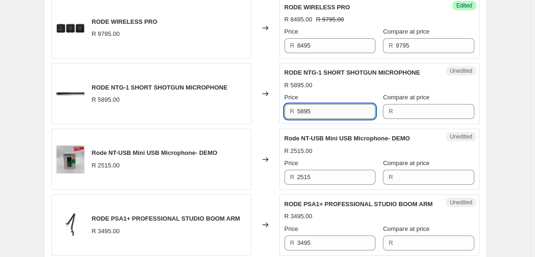
click at [302, 109] on input "5895" at bounding box center [336, 111] width 78 height 15
click at [303, 108] on input "5895" at bounding box center [336, 111] width 78 height 15
type input "5895"
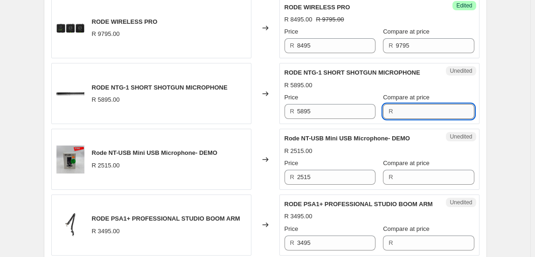
paste input "5895"
type input "5895"
click at [347, 117] on div "Unedited RODE NTG-1 SHORT SHOTGUN MICROPHONE R 5895.00 Price R 5895 Compare at …" at bounding box center [379, 93] width 200 height 61
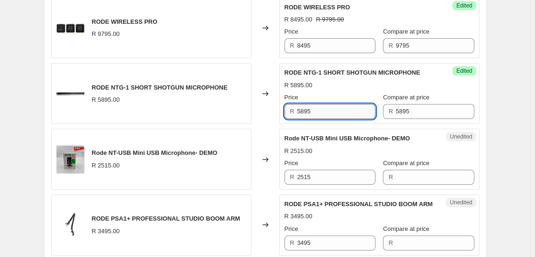
click at [350, 107] on input "5895" at bounding box center [336, 111] width 78 height 15
type input "5695"
click at [501, 151] on div "Create new price change job. This page is ready Create new price change job Dra…" at bounding box center [265, 8] width 530 height 1964
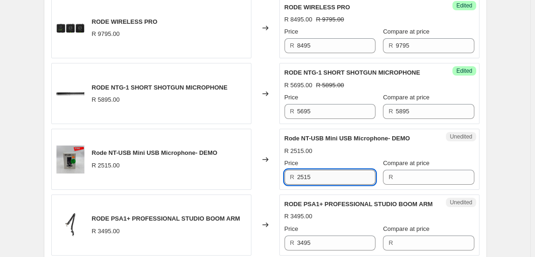
click at [333, 175] on input "2515" at bounding box center [336, 177] width 78 height 15
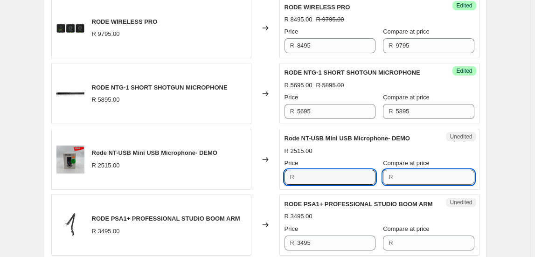
type input "2515"
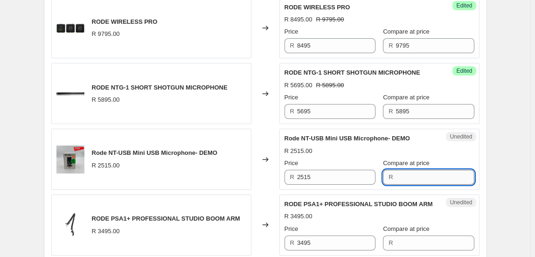
paste input "2515"
type input "2515"
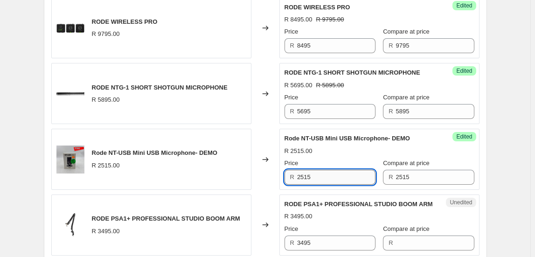
click at [354, 170] on input "2515" at bounding box center [336, 177] width 78 height 15
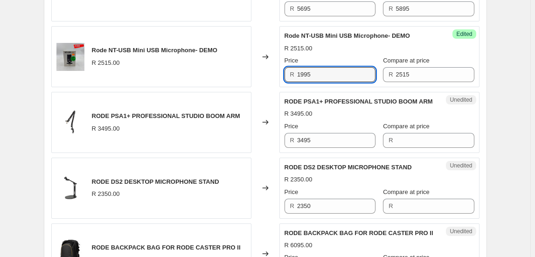
scroll to position [1101, 0]
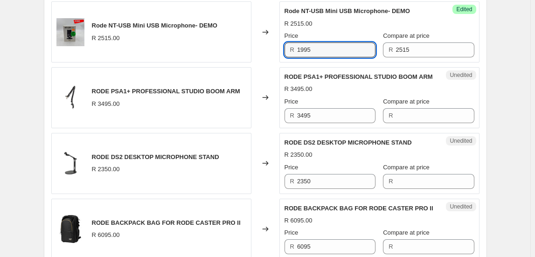
type input "1995"
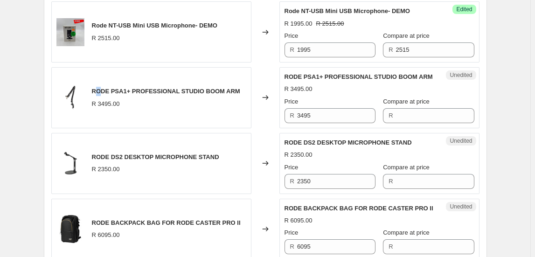
click at [100, 88] on span "RODE PSA1+ PROFESSIONAL STUDIO BOOM ARM" at bounding box center [166, 91] width 148 height 7
click at [96, 89] on span "RODE PSA1+ PROFESSIONAL STUDIO BOOM ARM" at bounding box center [166, 91] width 148 height 7
drag, startPoint x: 96, startPoint y: 89, endPoint x: 126, endPoint y: 86, distance: 30.8
click at [126, 88] on span "RODE PSA1+ PROFESSIONAL STUDIO BOOM ARM" at bounding box center [166, 91] width 148 height 7
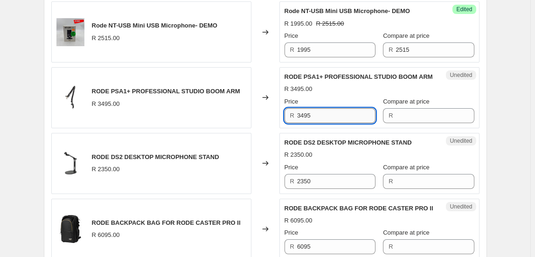
click at [321, 113] on input "3495" at bounding box center [336, 115] width 78 height 15
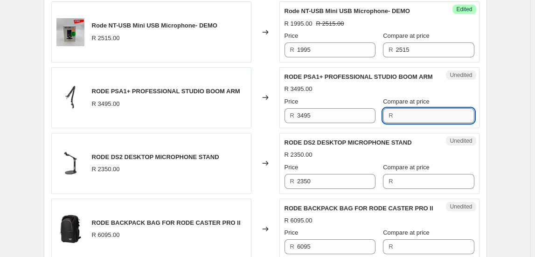
click at [430, 115] on input "Compare at price" at bounding box center [435, 115] width 78 height 15
type input "3895"
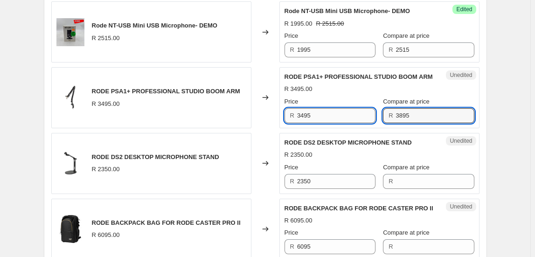
click at [321, 115] on input "3495" at bounding box center [336, 115] width 78 height 15
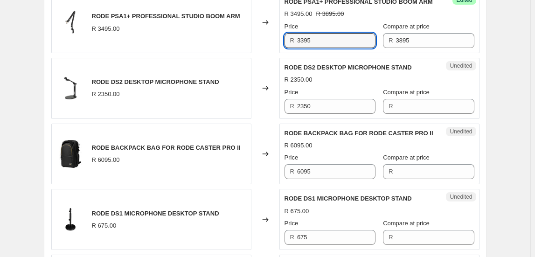
scroll to position [1186, 0]
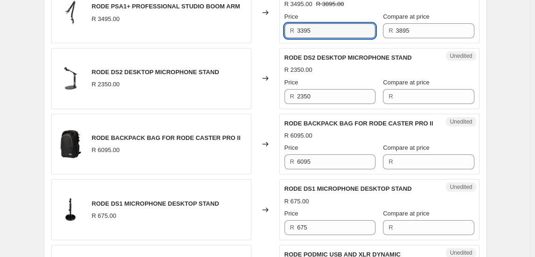
type input "3395"
click at [95, 69] on span "RODE DS2 DESKTOP MICROPHONE STAND" at bounding box center [155, 72] width 127 height 7
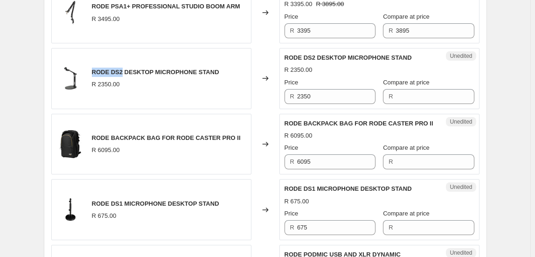
drag, startPoint x: 93, startPoint y: 67, endPoint x: 123, endPoint y: 67, distance: 30.3
click at [123, 69] on span "RODE DS2 DESKTOP MICROPHONE STAND" at bounding box center [155, 72] width 127 height 7
copy span "RODE DS2"
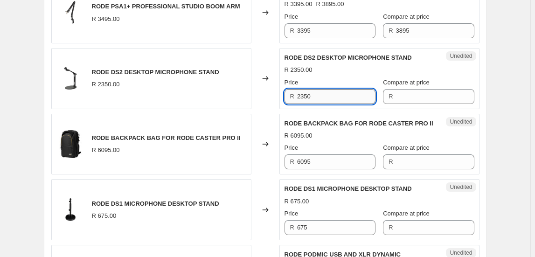
click at [317, 92] on input "2350" at bounding box center [336, 96] width 78 height 15
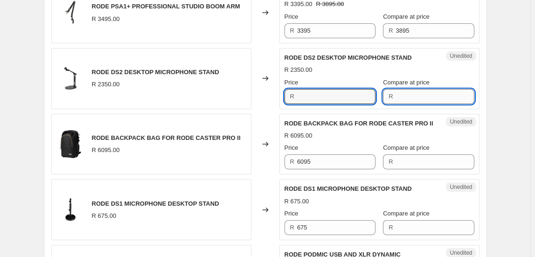
type input "2350"
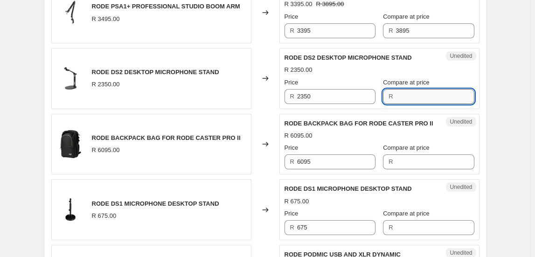
paste input "2350"
type input "2350"
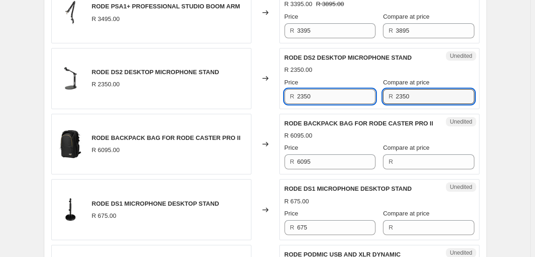
click at [354, 94] on input "2350" at bounding box center [336, 96] width 78 height 15
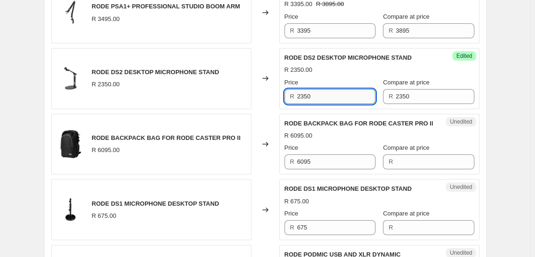
click at [354, 94] on input "2350" at bounding box center [336, 96] width 78 height 15
type input "2095"
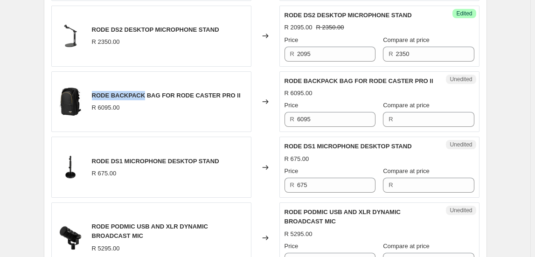
drag, startPoint x: 94, startPoint y: 91, endPoint x: 144, endPoint y: 91, distance: 49.9
click at [144, 92] on span "RODE BACKPACK BAG FOR RODE CASTER PRO II" at bounding box center [166, 95] width 149 height 7
copy span "RODE BACKPACK"
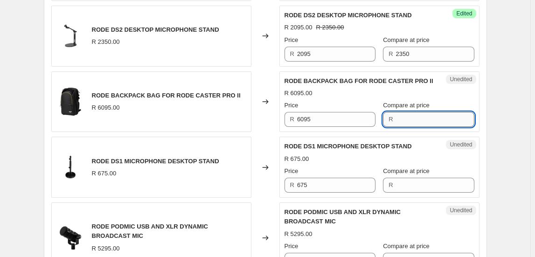
click at [411, 121] on input "Compare at price" at bounding box center [435, 119] width 78 height 15
type input "4995"
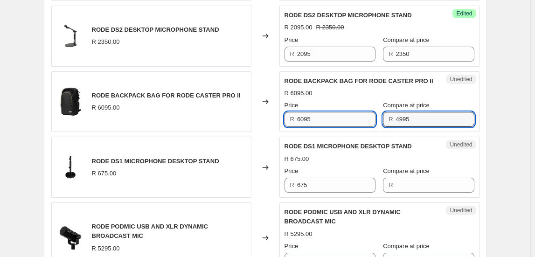
click at [350, 112] on input "6095" at bounding box center [336, 119] width 78 height 15
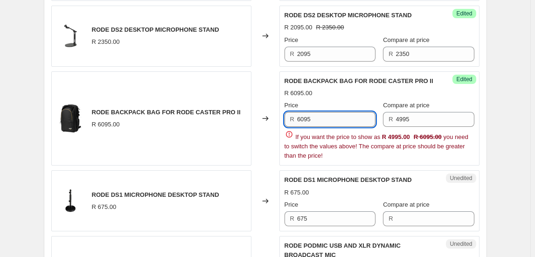
click at [350, 113] on input "6095" at bounding box center [336, 119] width 78 height 15
type input "4495"
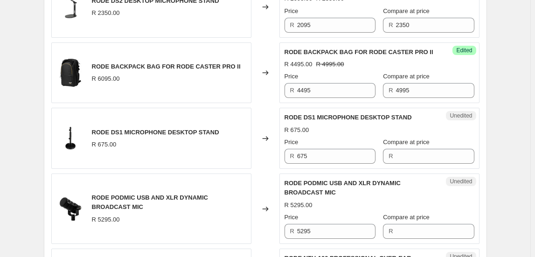
scroll to position [1313, 0]
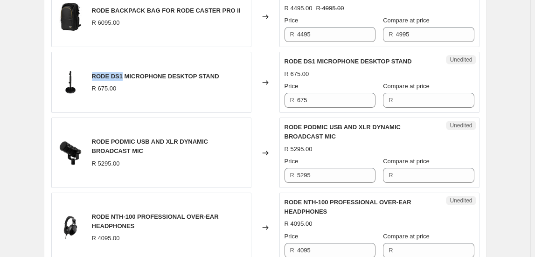
drag, startPoint x: 92, startPoint y: 70, endPoint x: 123, endPoint y: 71, distance: 30.8
click at [123, 71] on div "RODE DS1 MICROPHONE DESKTOP STAND R 675.00" at bounding box center [151, 82] width 200 height 61
copy span "RODE DS1"
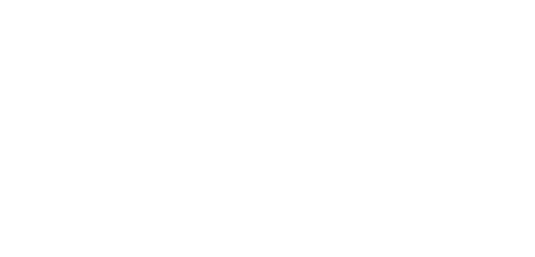
select select "percentage"
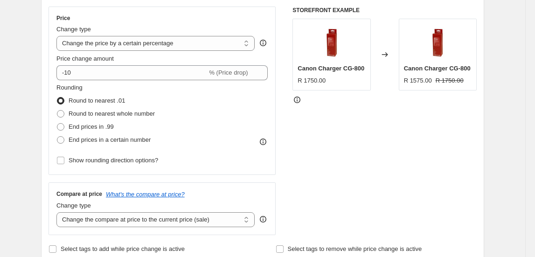
scroll to position [169, 0]
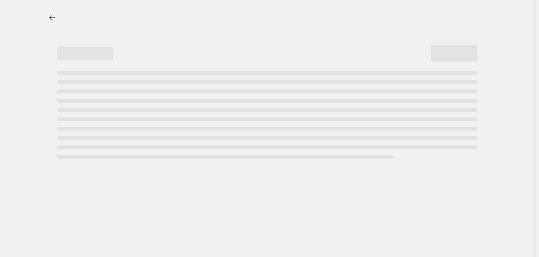
select select "percentage"
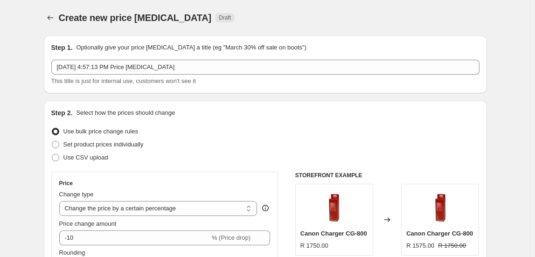
drag, startPoint x: 0, startPoint y: 0, endPoint x: 132, endPoint y: 173, distance: 217.4
